Goal: Find specific page/section: Find specific page/section

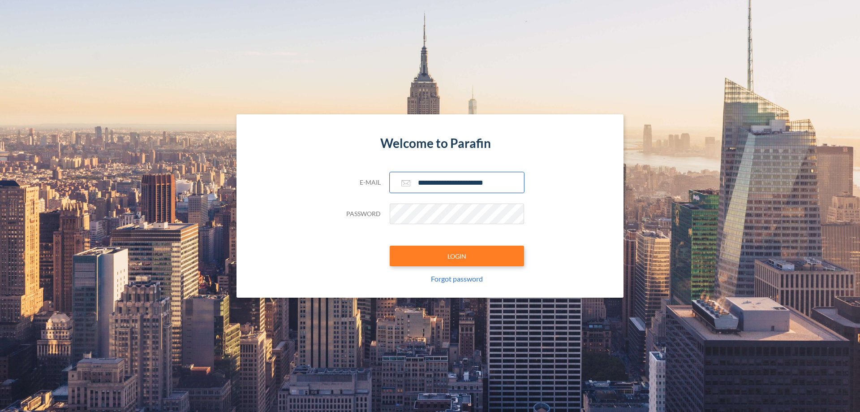
type input "**********"
click at [457, 256] on button "LOGIN" at bounding box center [457, 255] width 134 height 21
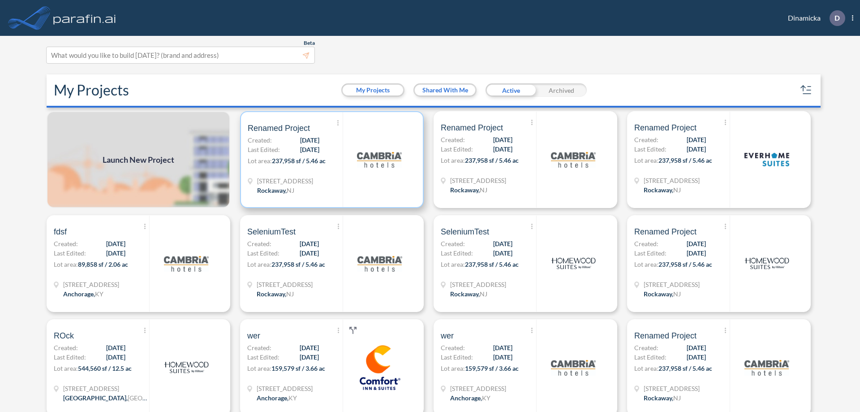
scroll to position [2, 0]
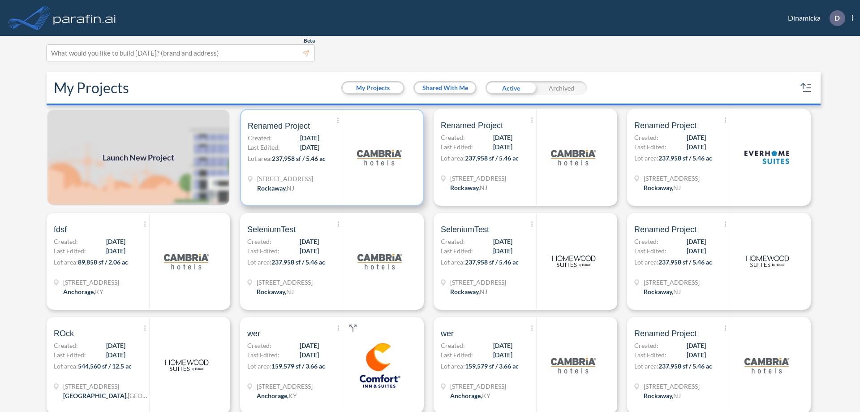
click at [330, 157] on p "Lot area: 237,958 sf / 5.46 ac" at bounding box center [295, 160] width 95 height 13
